Goal: Use online tool/utility: Utilize a website feature to perform a specific function

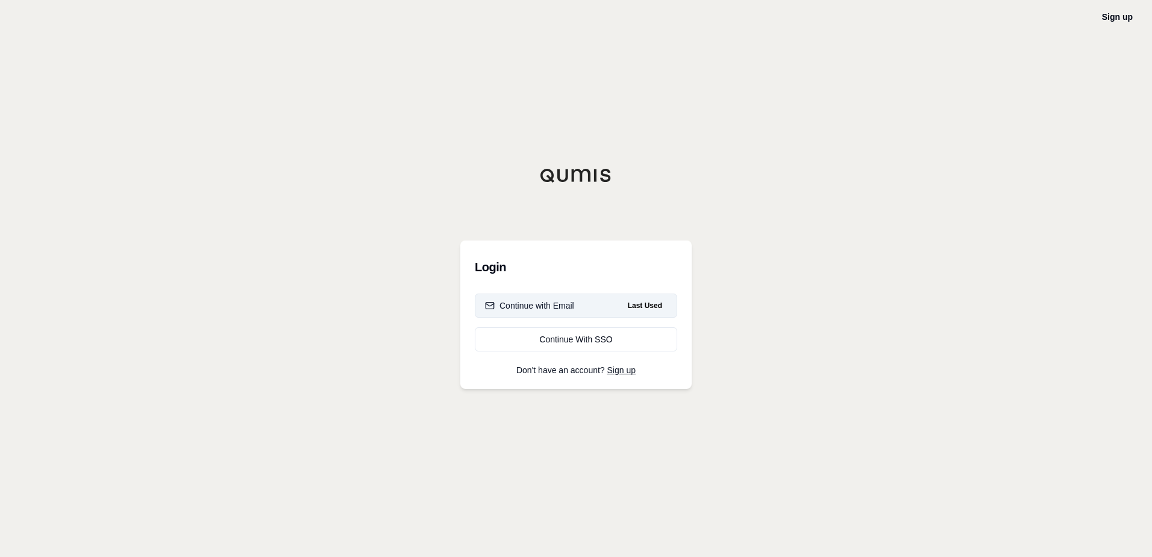
click at [574, 305] on button "Continue with Email Last Used" at bounding box center [576, 305] width 202 height 24
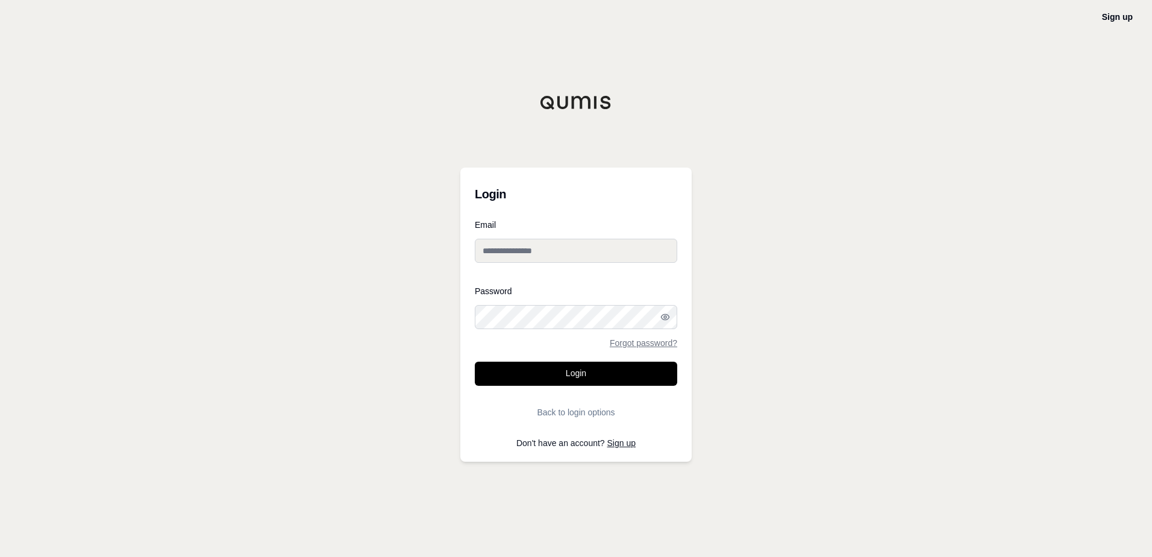
click at [558, 251] on input "Email" at bounding box center [576, 251] width 202 height 24
paste input "**********"
type input "**********"
click at [528, 304] on div "Password Forgot password?" at bounding box center [576, 317] width 202 height 60
click at [560, 376] on button "Login" at bounding box center [576, 373] width 202 height 24
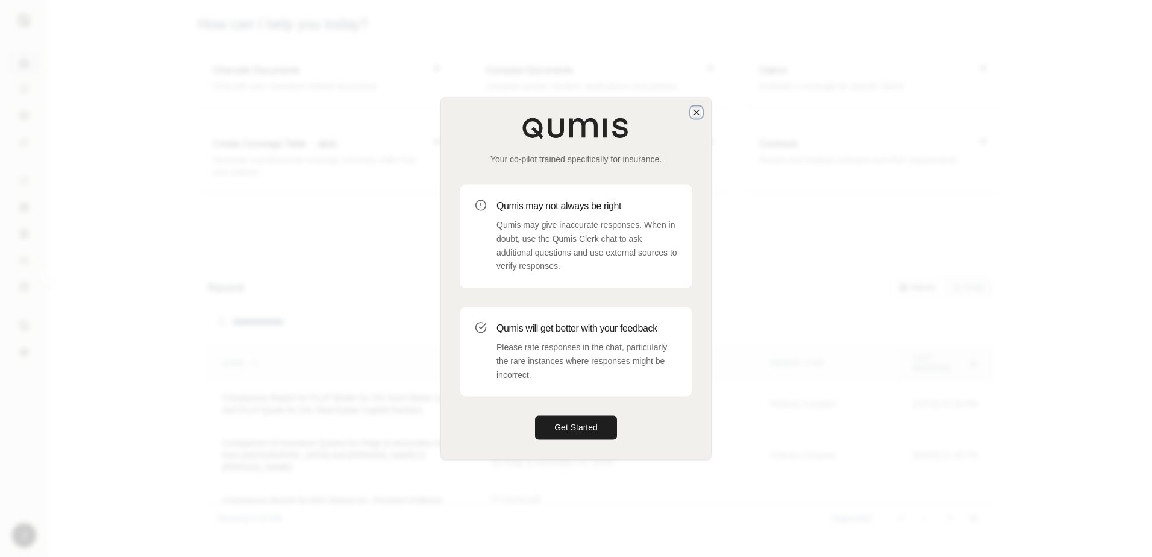
click at [696, 111] on icon "button" at bounding box center [697, 112] width 10 height 10
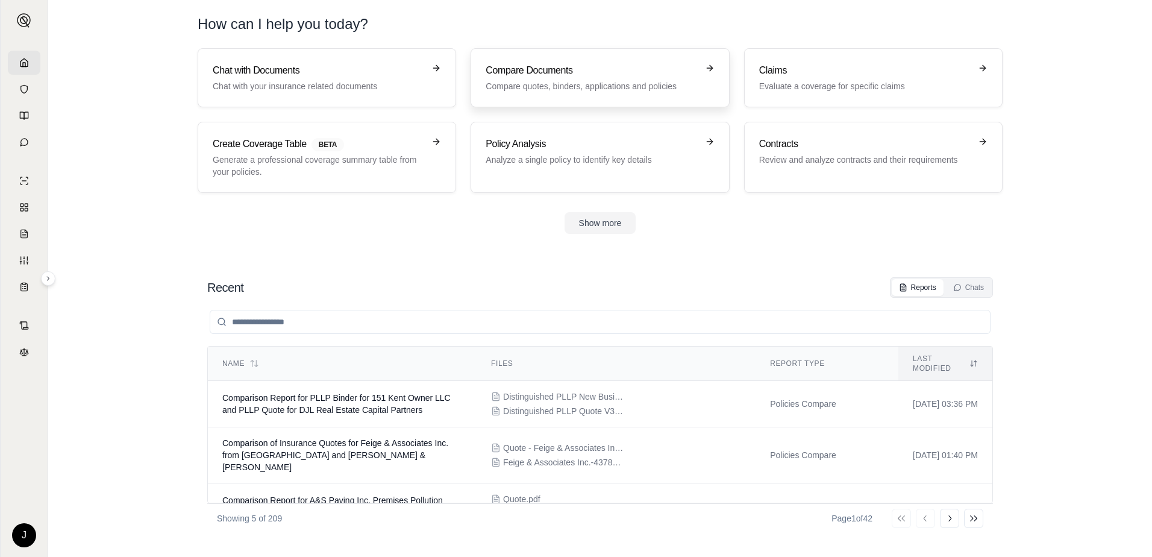
click at [575, 89] on p "Compare quotes, binders, applications and policies" at bounding box center [591, 86] width 211 height 12
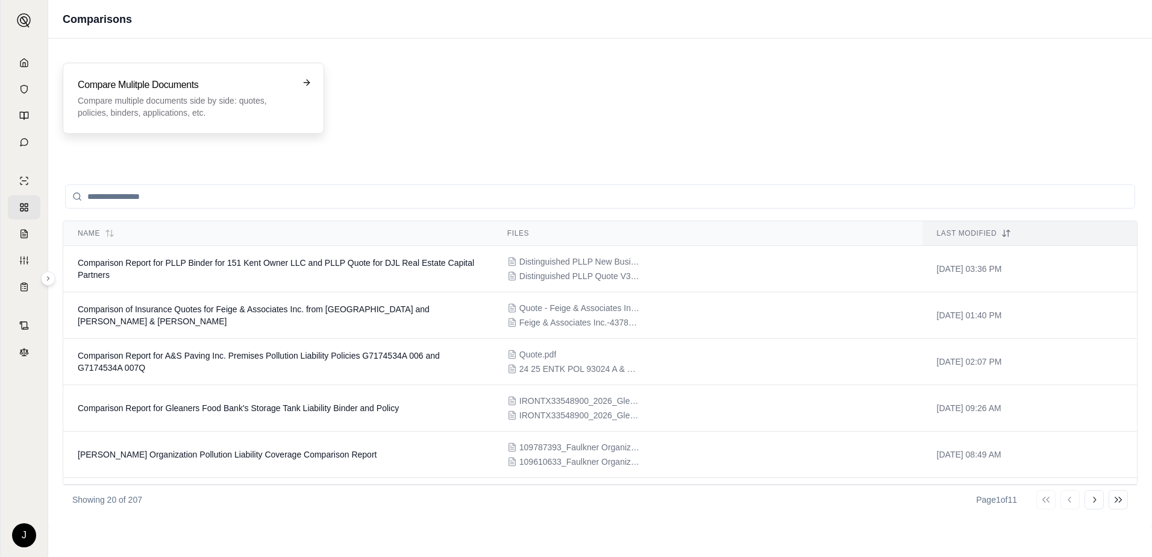
click at [257, 92] on h3 "Compare Mulitple Documents" at bounding box center [185, 85] width 214 height 14
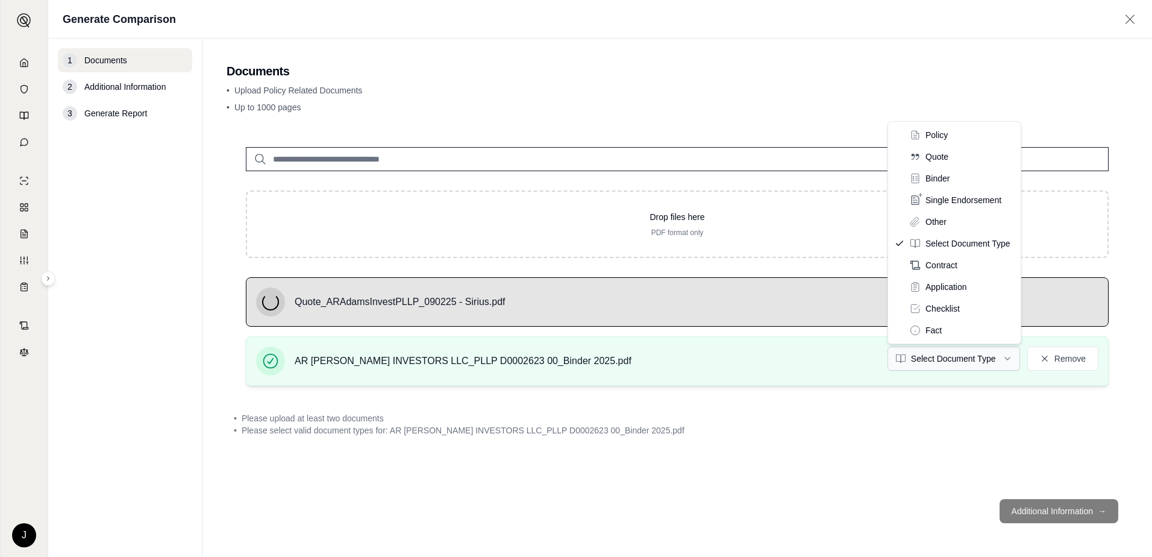
click at [969, 358] on html "J Generate Comparison 1 Documents 2 Additional Information 3 Generate Report Do…" at bounding box center [576, 278] width 1152 height 557
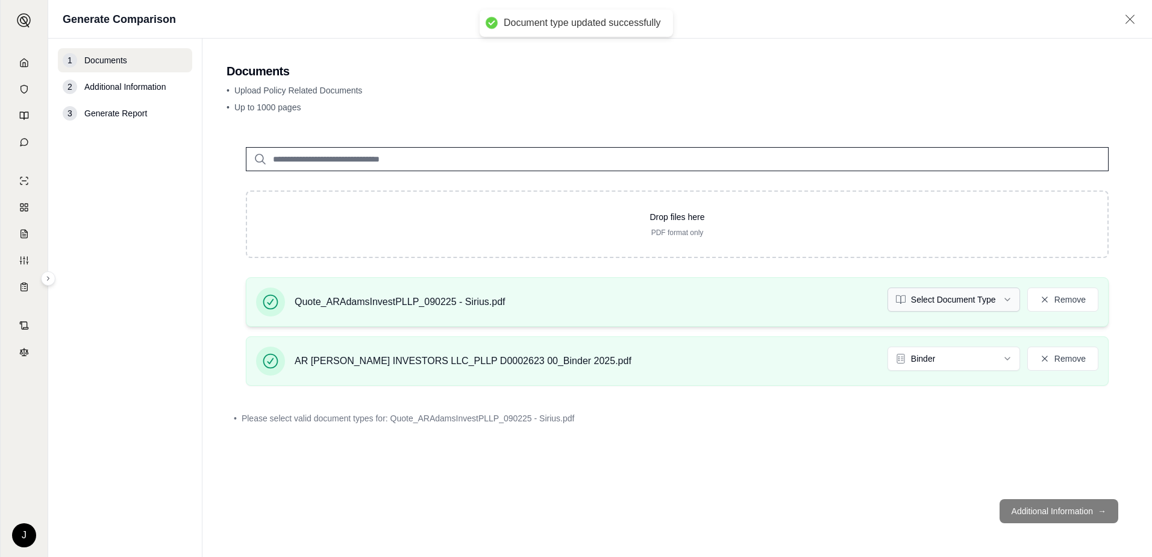
click at [979, 291] on html "Document type updated successfully J Generate Comparison 1 Documents 2 Addition…" at bounding box center [576, 278] width 1152 height 557
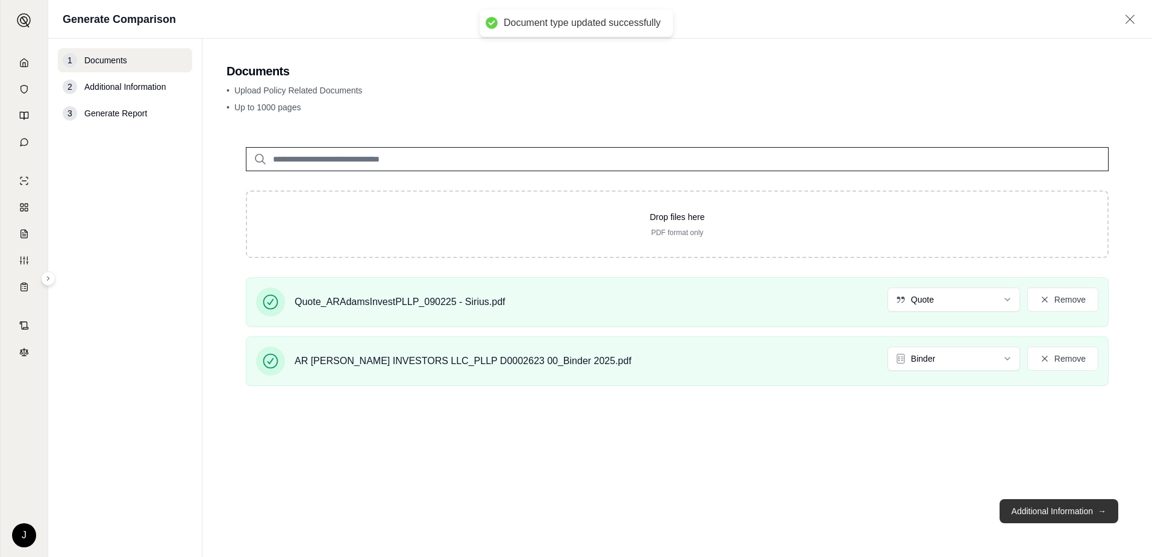
click at [1068, 507] on button "Additional Information →" at bounding box center [1058, 511] width 119 height 24
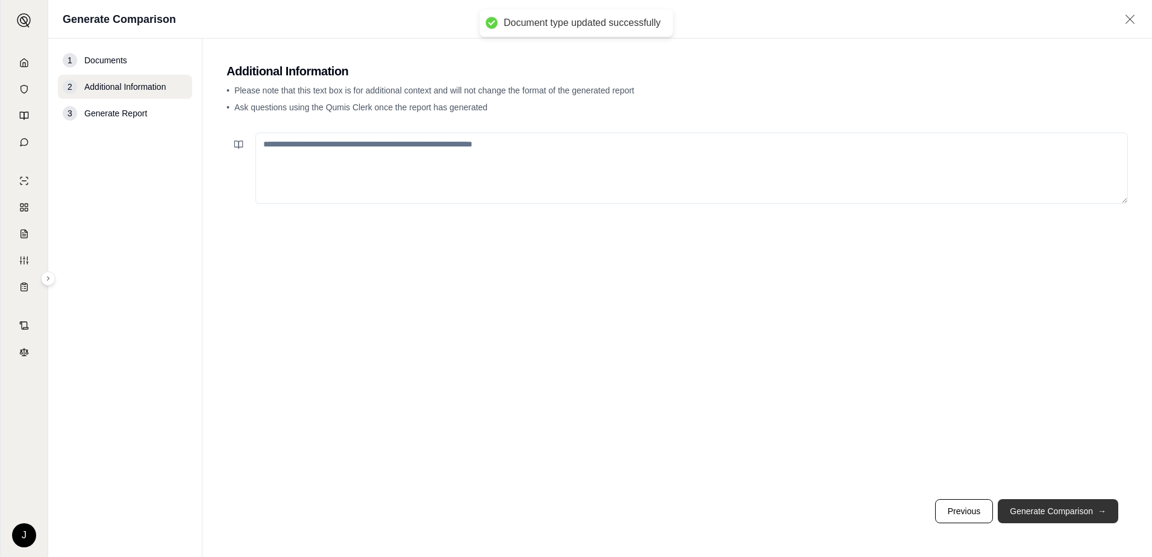
click at [1068, 507] on button "Generate Comparison →" at bounding box center [1058, 511] width 120 height 24
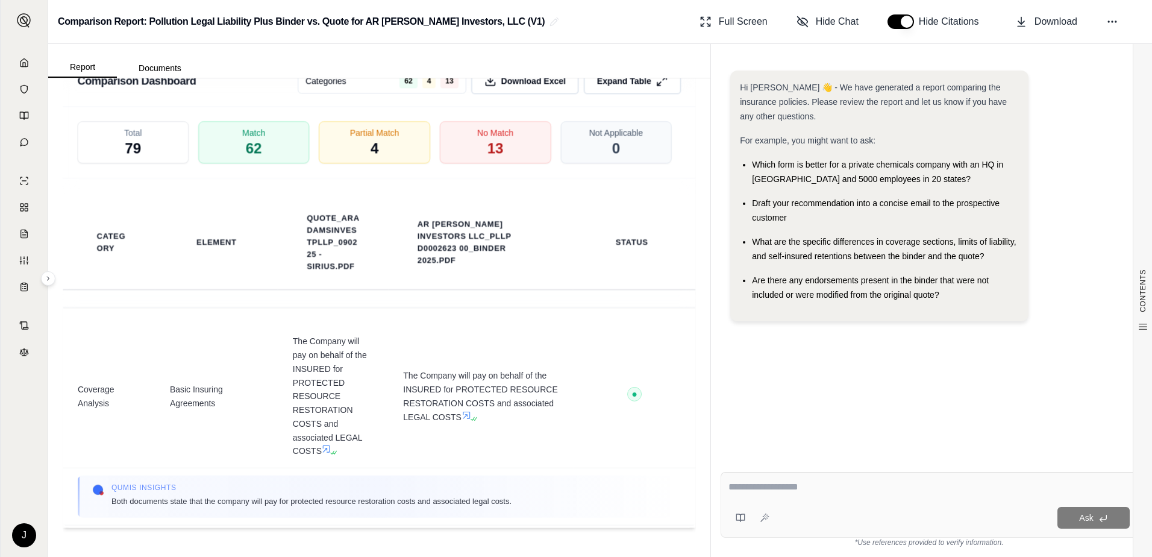
scroll to position [2711, 0]
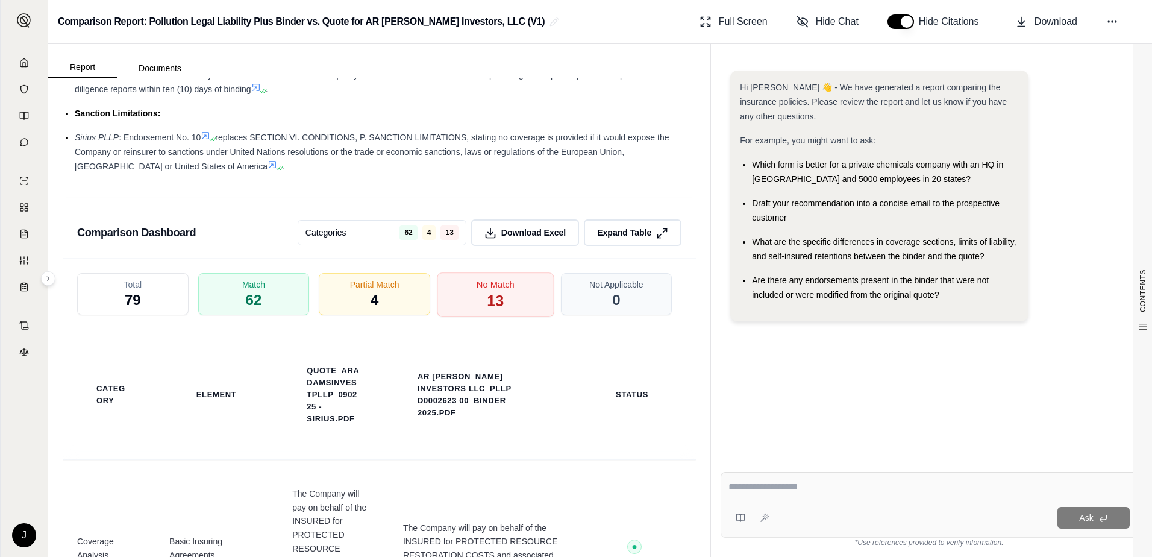
click at [478, 291] on span "No Match" at bounding box center [495, 284] width 38 height 13
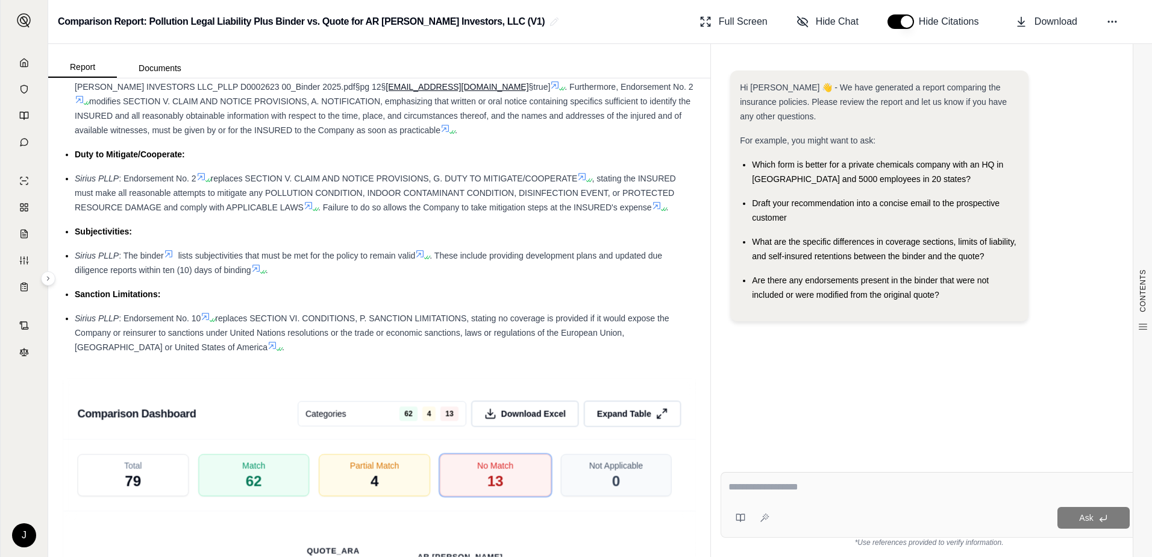
scroll to position [2108, 0]
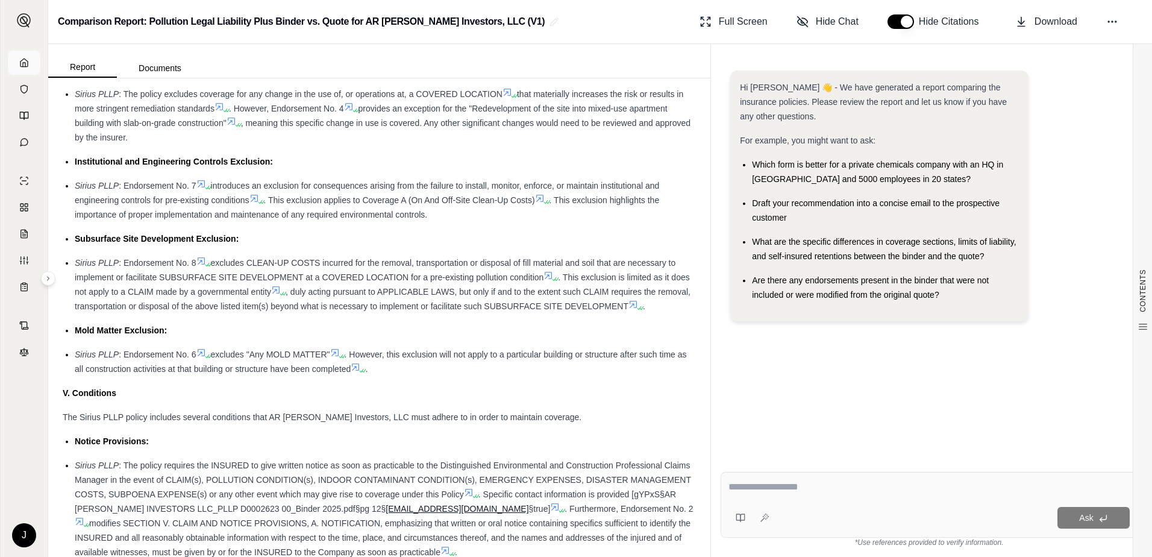
click at [26, 61] on icon at bounding box center [24, 63] width 10 height 10
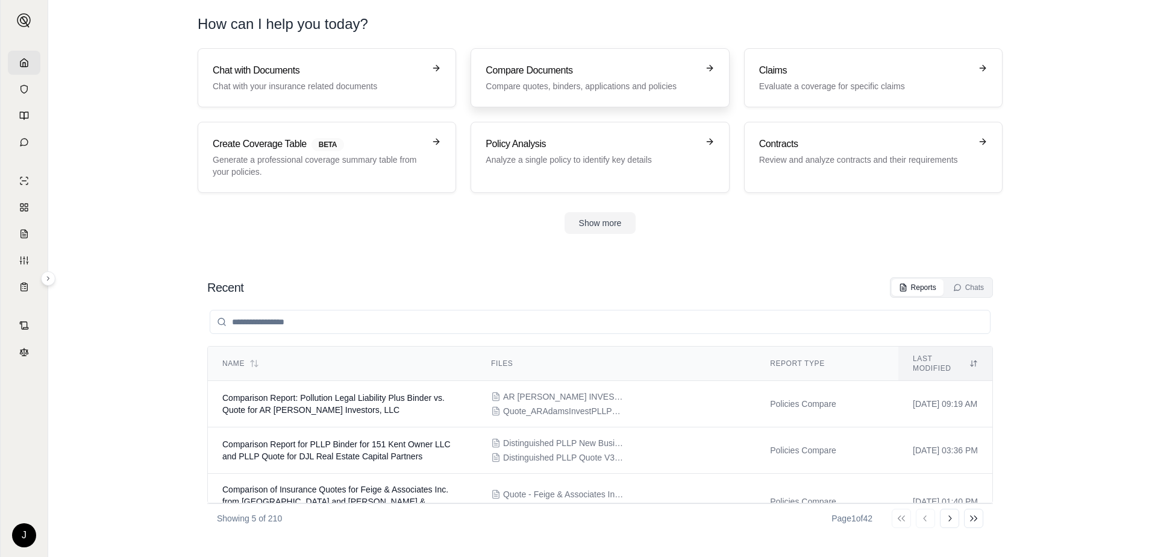
click at [632, 76] on h3 "Compare Documents" at bounding box center [591, 70] width 211 height 14
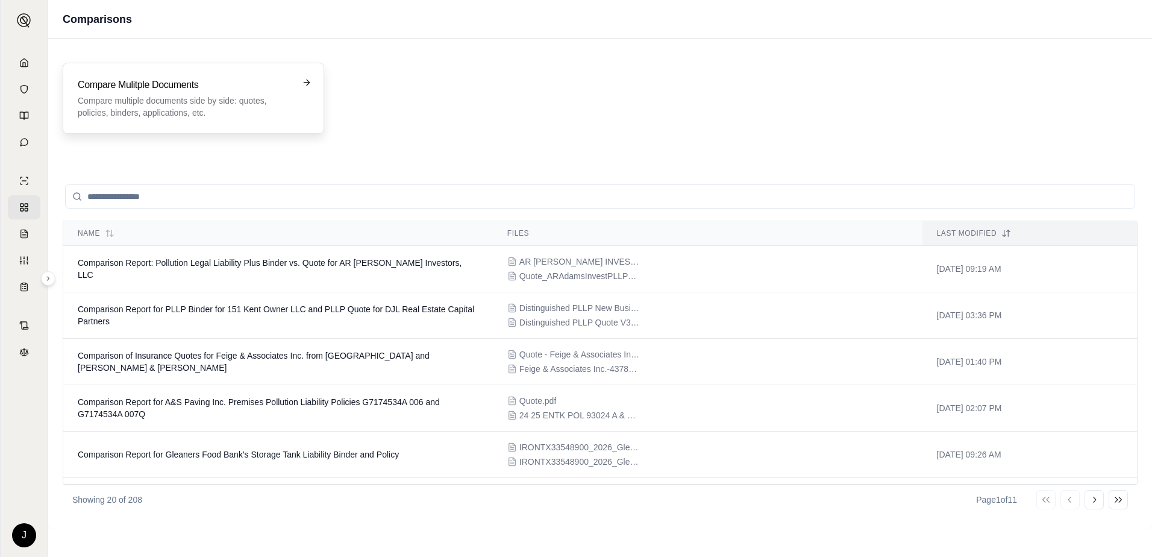
click at [153, 97] on p "Compare multiple documents side by side: quotes, policies, binders, application…" at bounding box center [185, 107] width 214 height 24
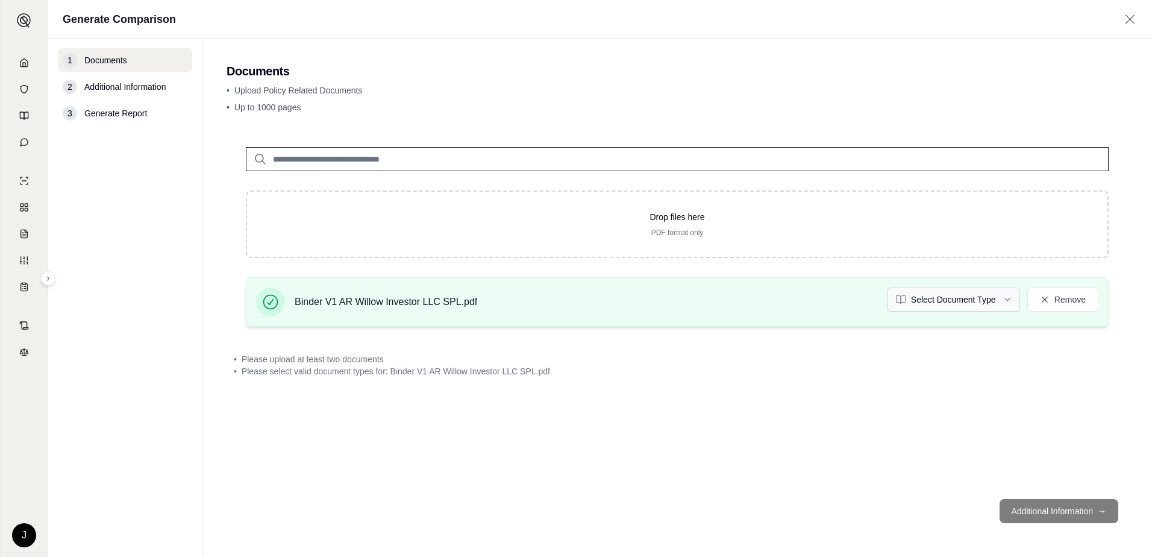
click at [976, 296] on html "J Generate Comparison 1 Documents 2 Additional Information 3 Generate Report Do…" at bounding box center [576, 278] width 1152 height 557
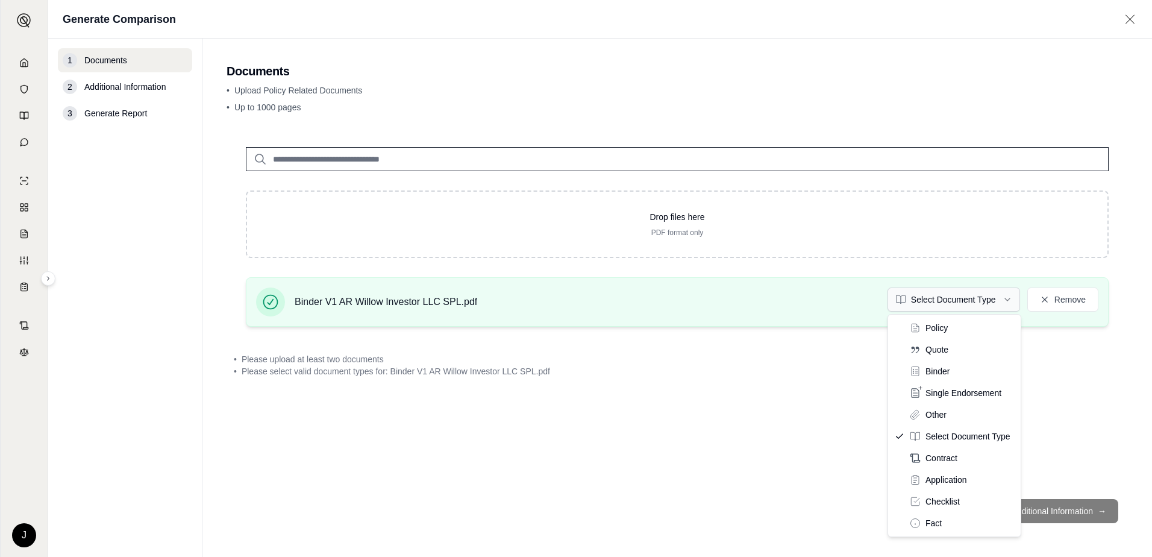
click at [972, 302] on html "J Generate Comparison 1 Documents 2 Additional Information 3 Generate Report Do…" at bounding box center [576, 278] width 1152 height 557
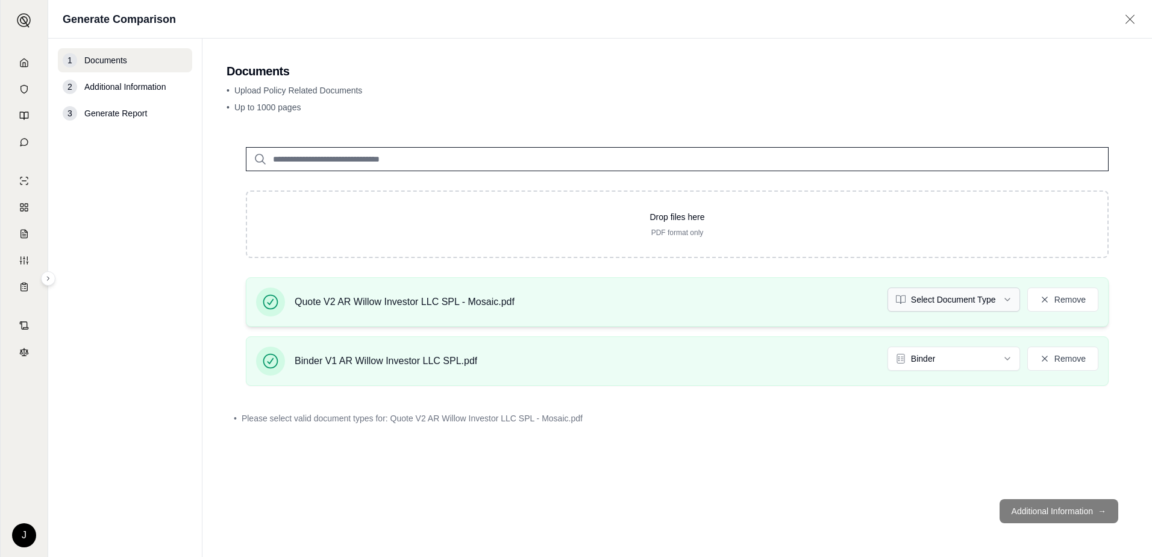
click at [955, 303] on html "J Generate Comparison 1 Documents 2 Additional Information 3 Generate Report Do…" at bounding box center [576, 278] width 1152 height 557
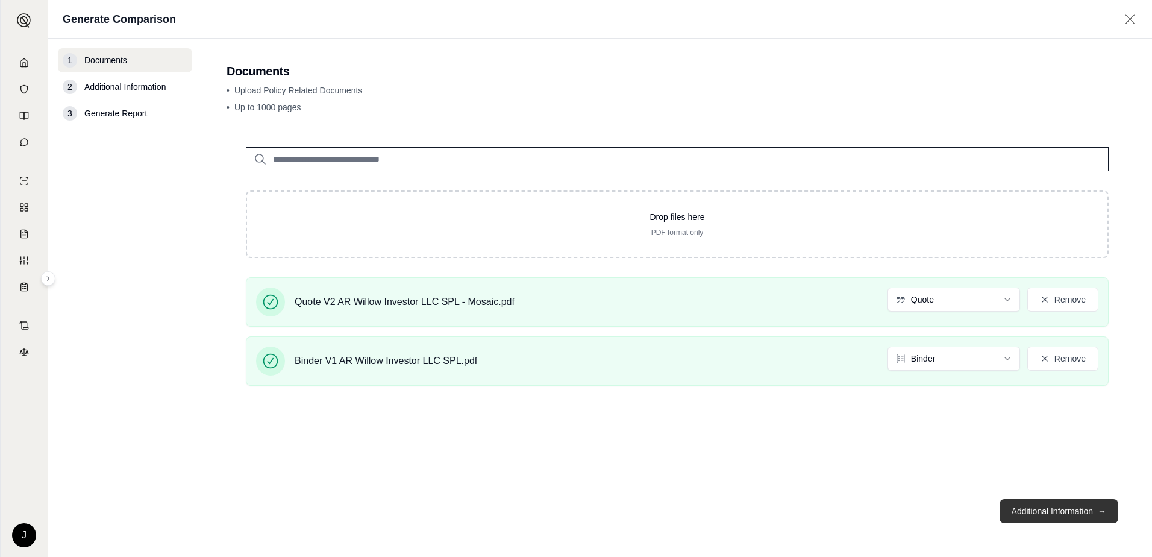
click at [1085, 514] on button "Additional Information →" at bounding box center [1058, 511] width 119 height 24
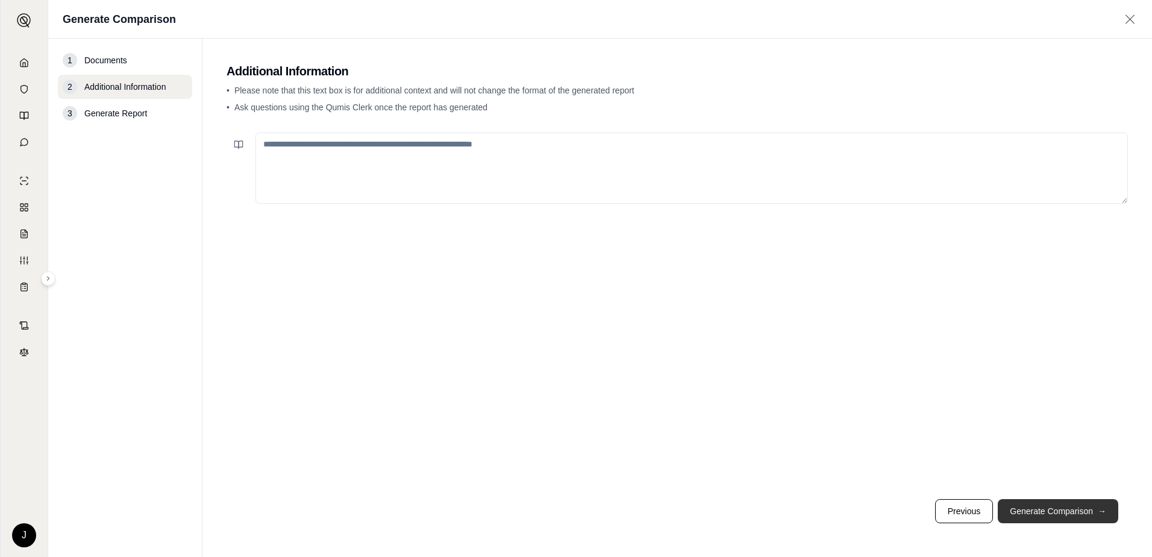
click at [1085, 514] on button "Generate Comparison →" at bounding box center [1058, 511] width 120 height 24
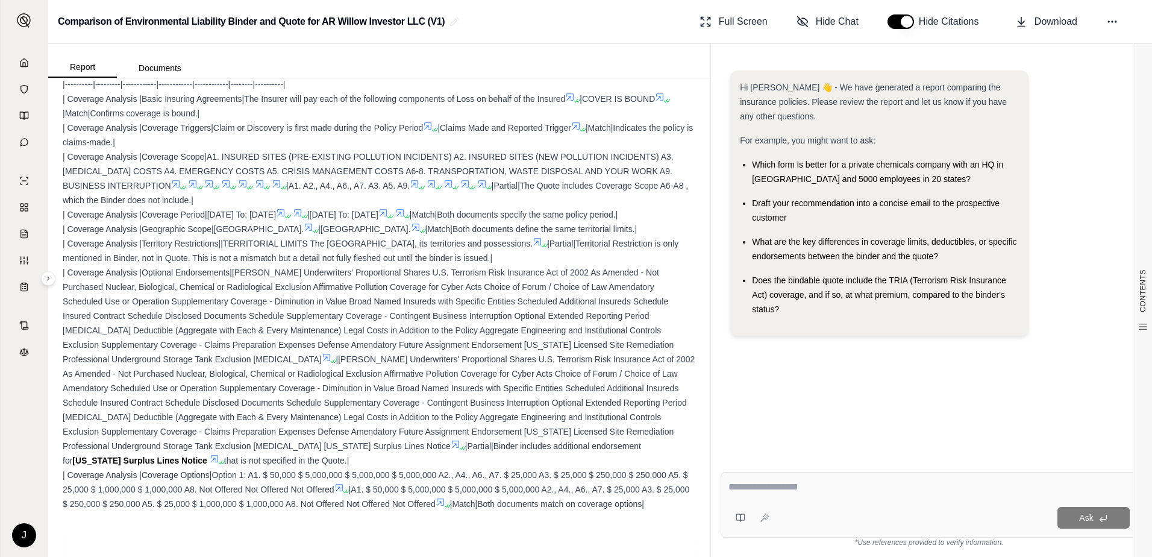
scroll to position [2711, 0]
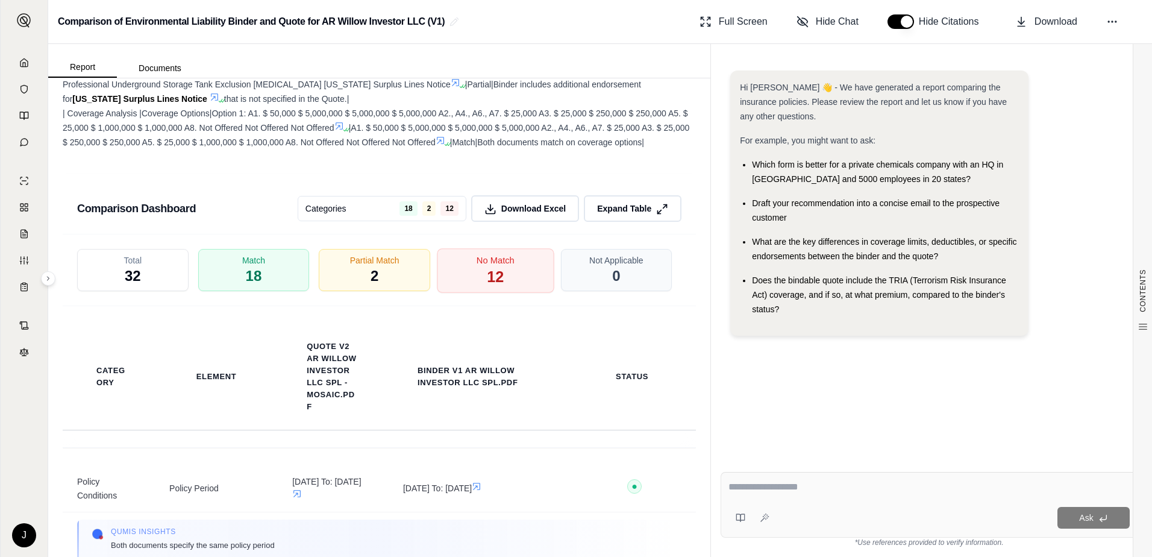
click at [496, 266] on span "No Match" at bounding box center [495, 260] width 38 height 13
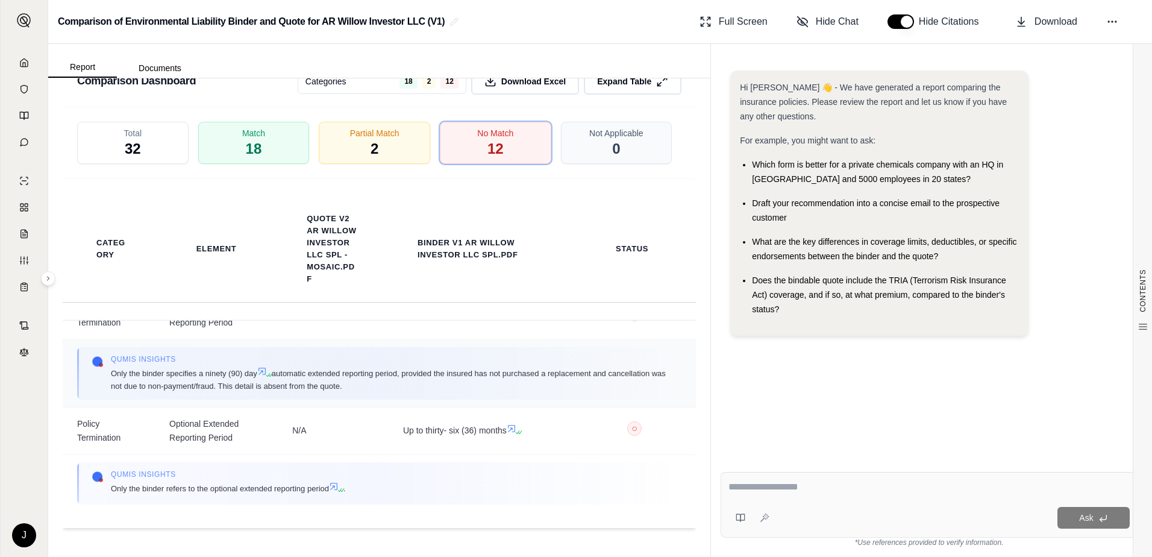
scroll to position [1172, 0]
